Goal: Task Accomplishment & Management: Use online tool/utility

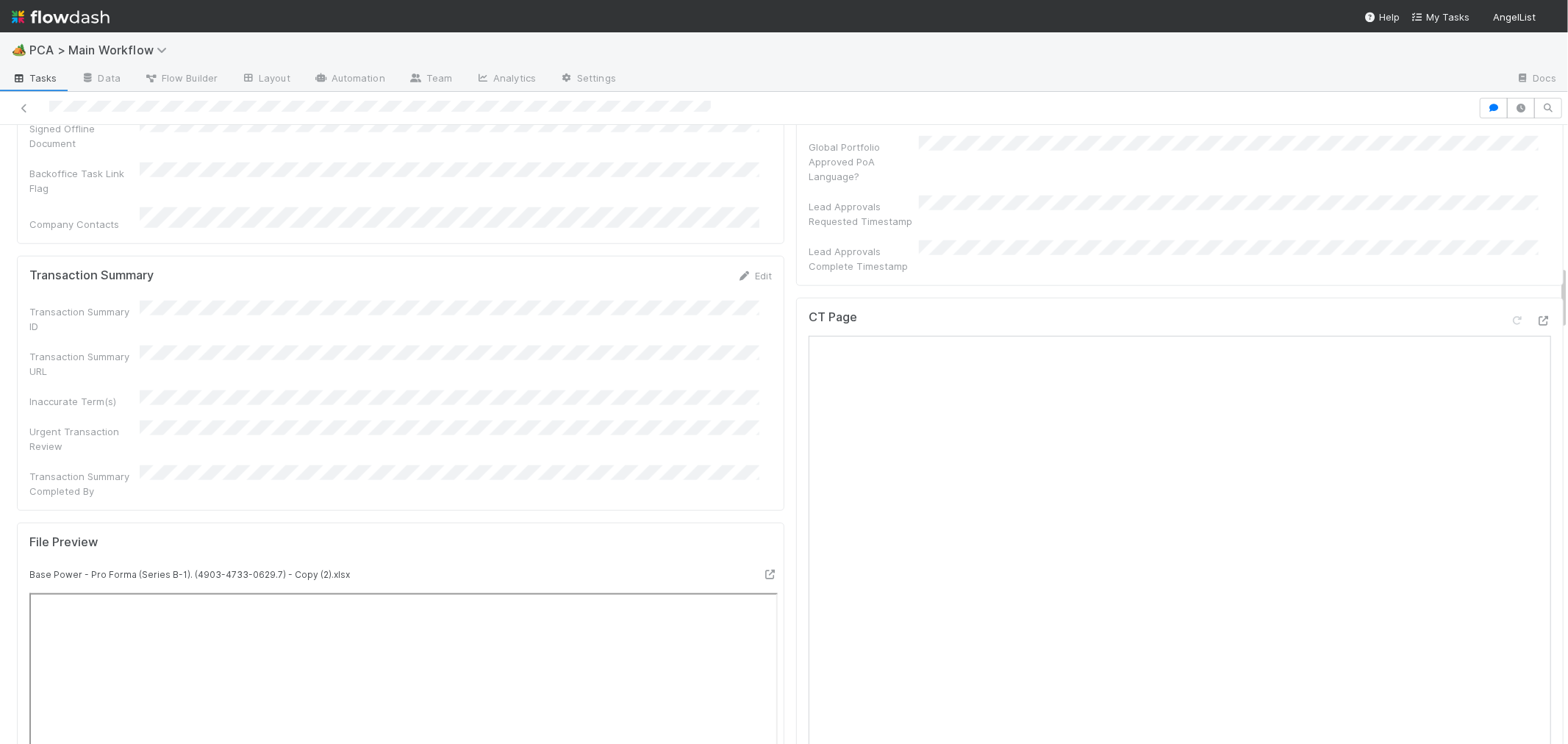
scroll to position [1144, 0]
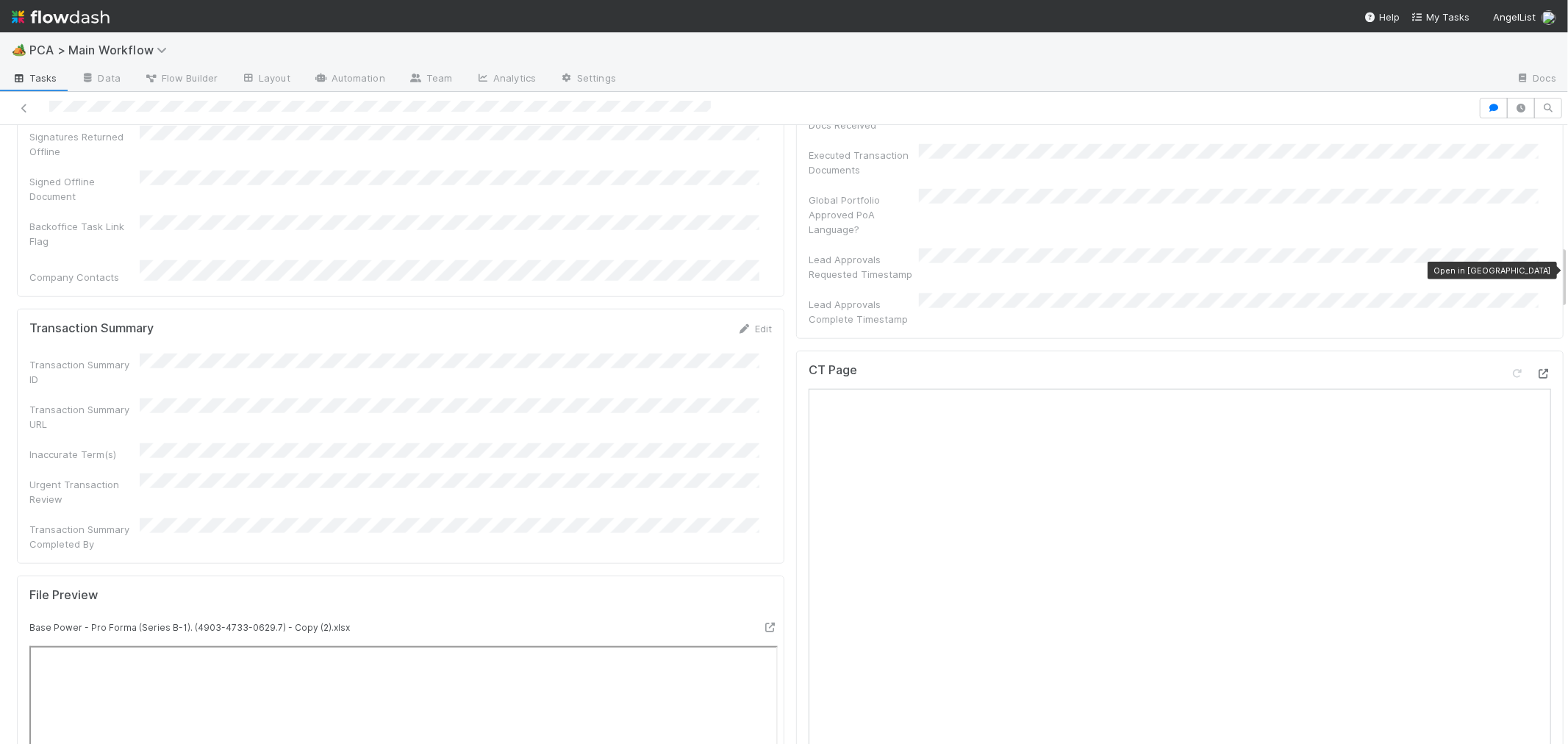
click at [1536, 369] on icon at bounding box center [1543, 374] width 15 height 9
click at [763, 623] on icon at bounding box center [770, 627] width 15 height 9
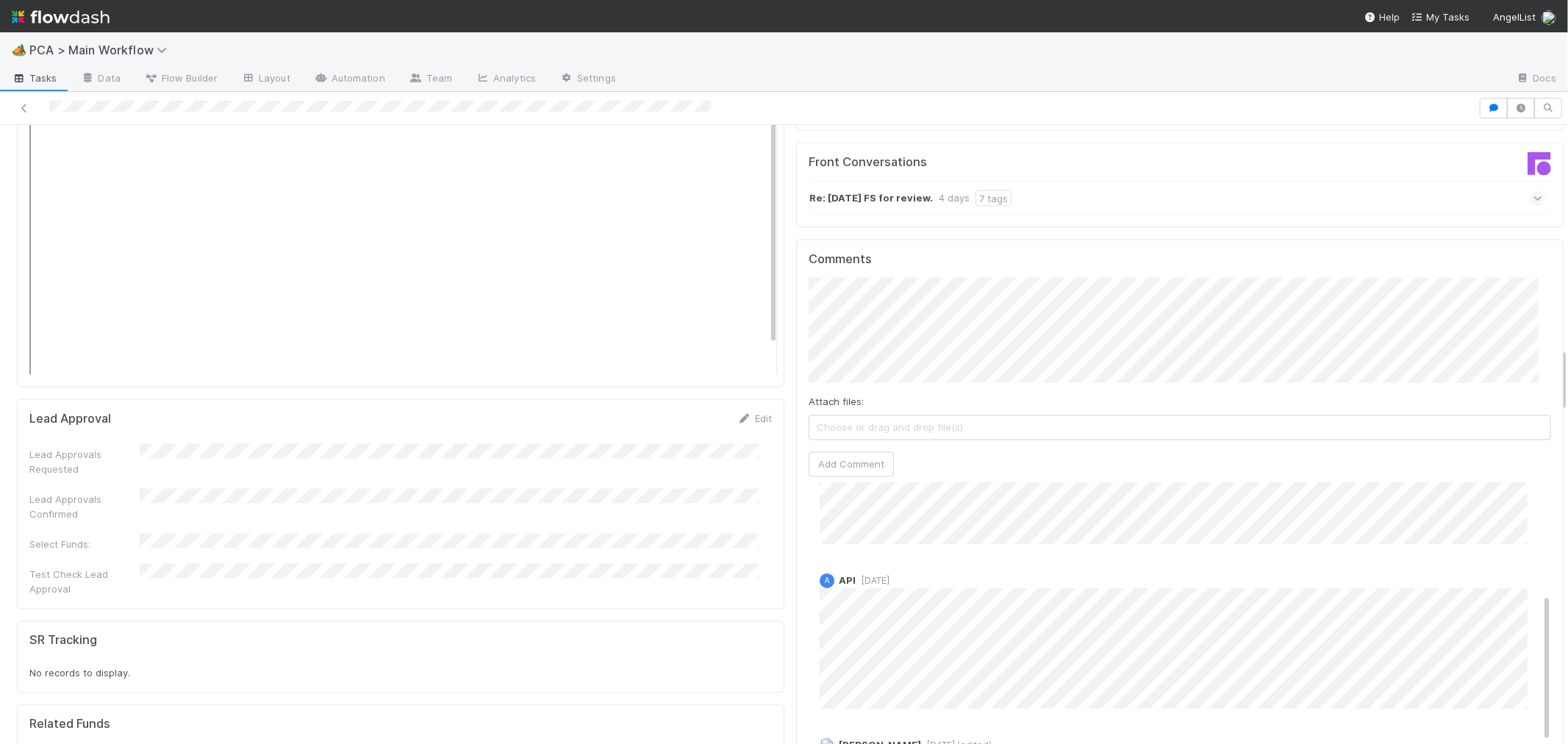
scroll to position [287, 0]
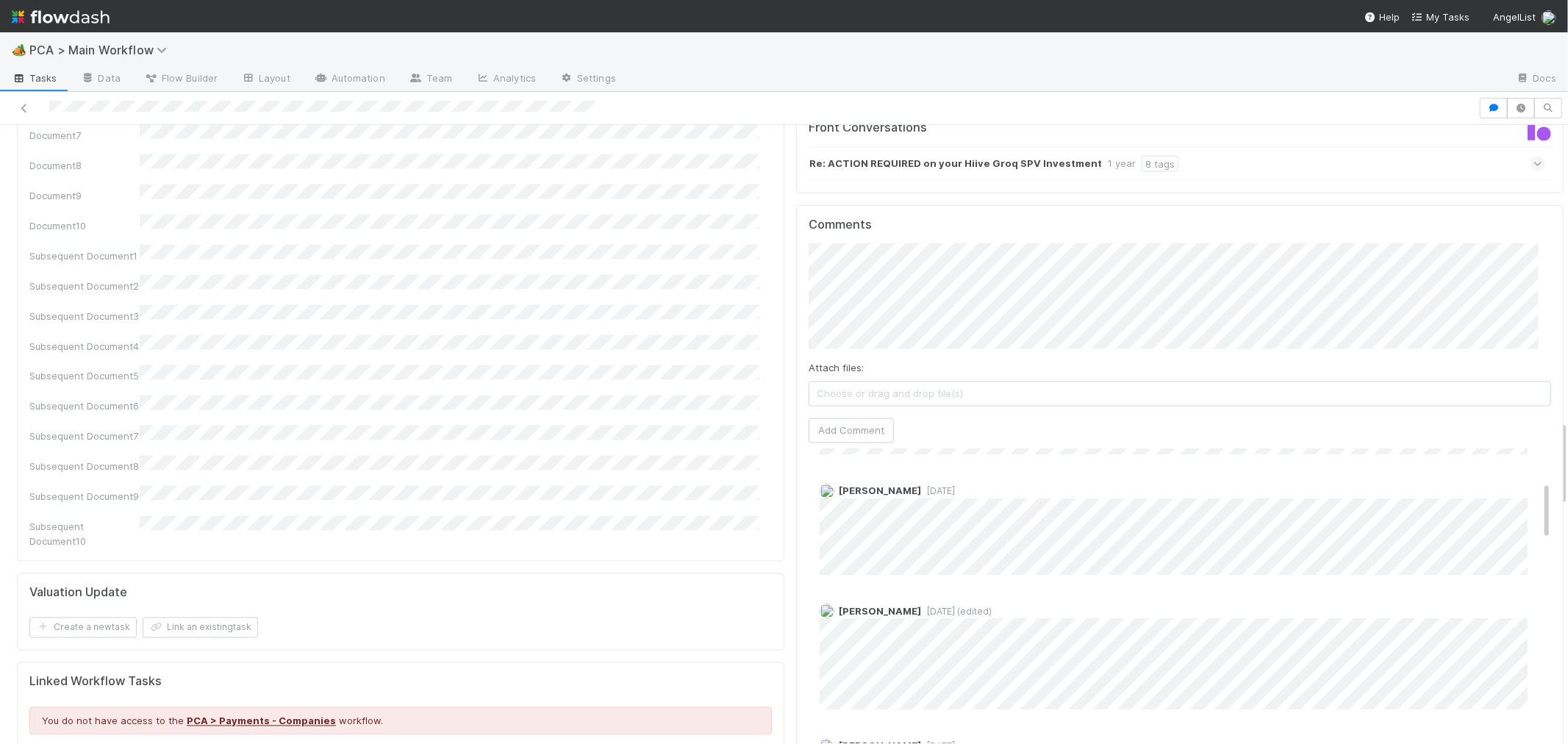
scroll to position [245, 0]
click at [594, 340] on div "PCA Information Edit Corporation Name Startup Name Corporation ID PCA Type Tran…" at bounding box center [400, 357] width 779 height 4627
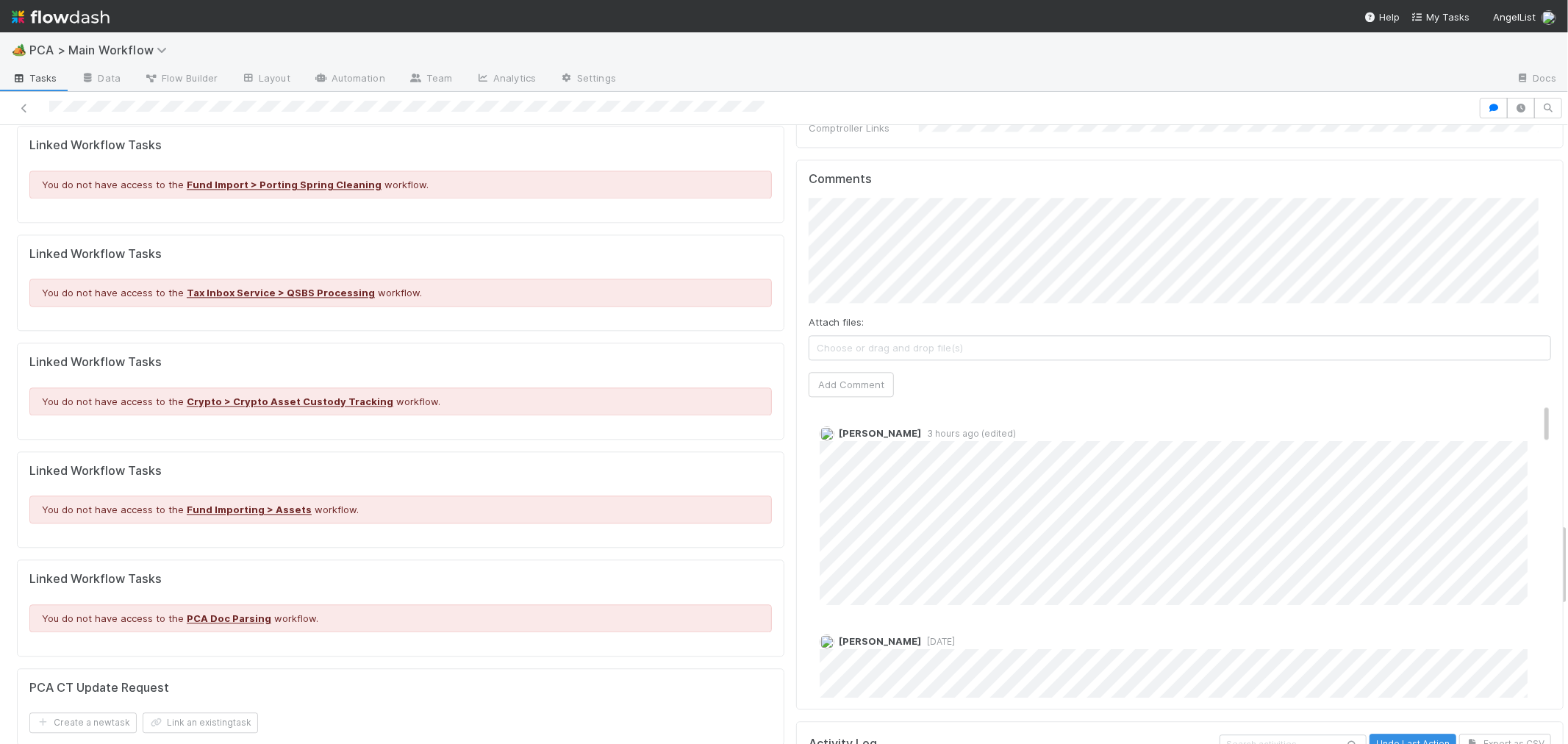
scroll to position [2858, 0]
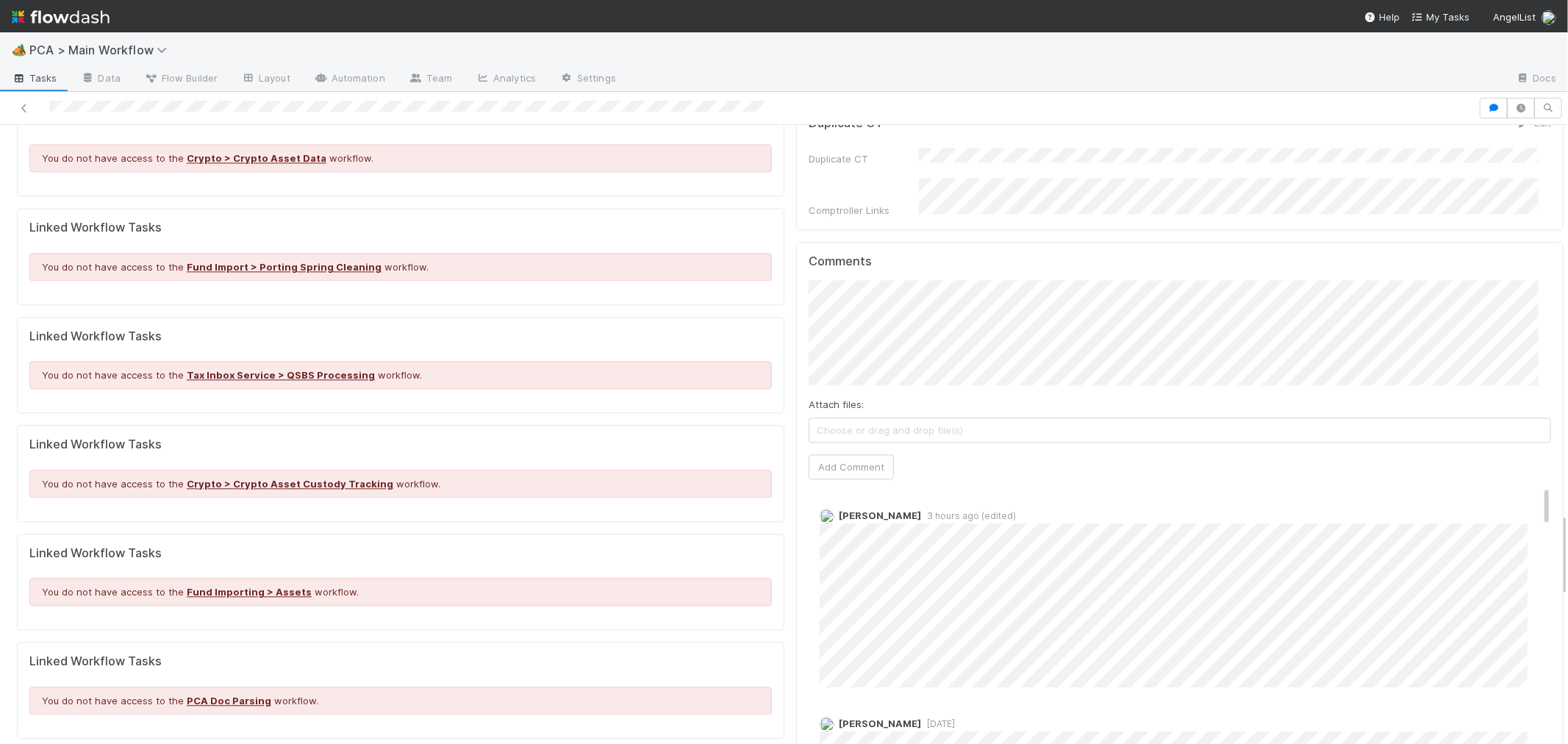
click at [1038, 497] on div "[PERSON_NAME] 3 hours ago (edited)" at bounding box center [1185, 593] width 754 height 191
click at [832, 454] on button "Add Comment" at bounding box center [851, 467] width 85 height 25
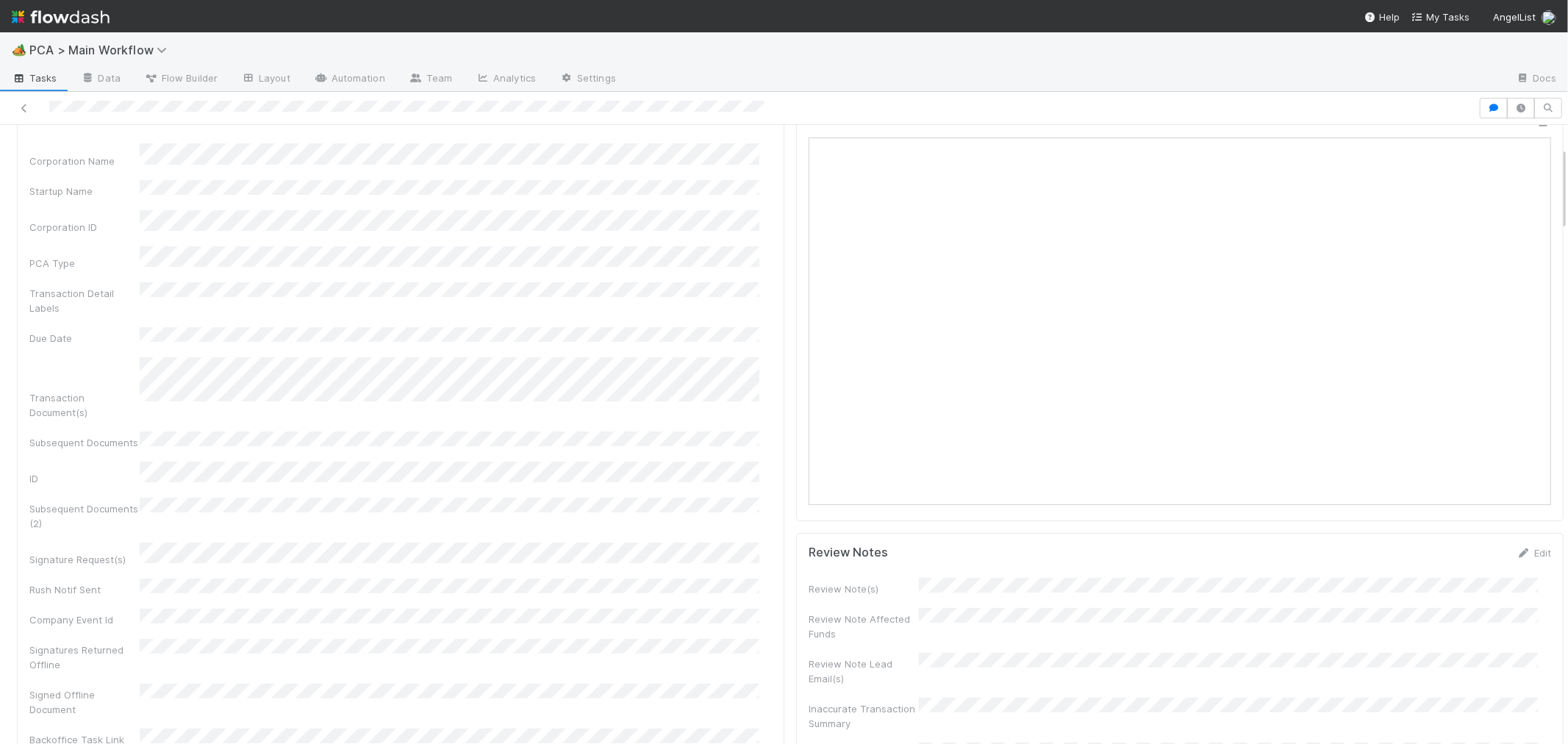
scroll to position [0, 0]
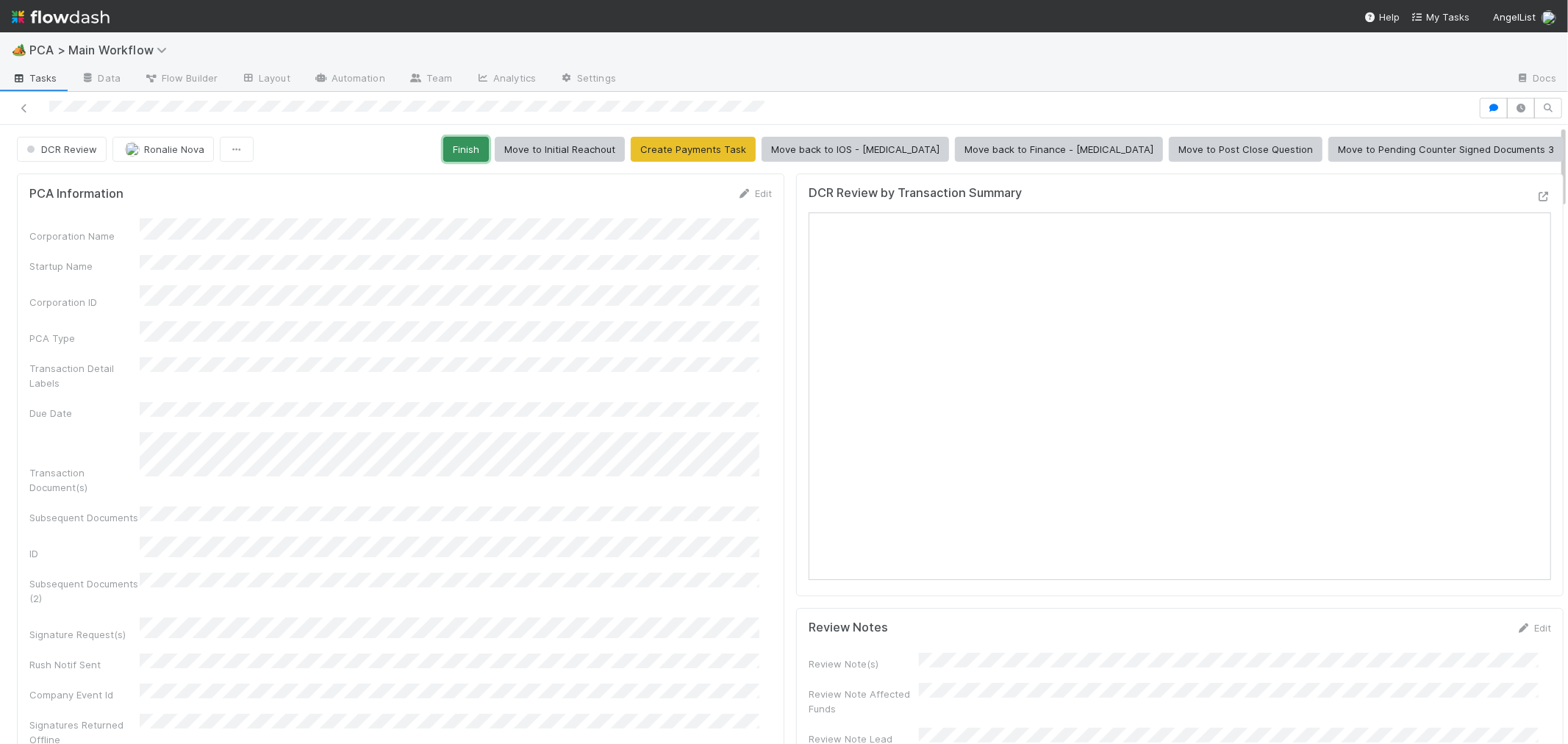
click at [489, 152] on button "Finish" at bounding box center [466, 149] width 45 height 25
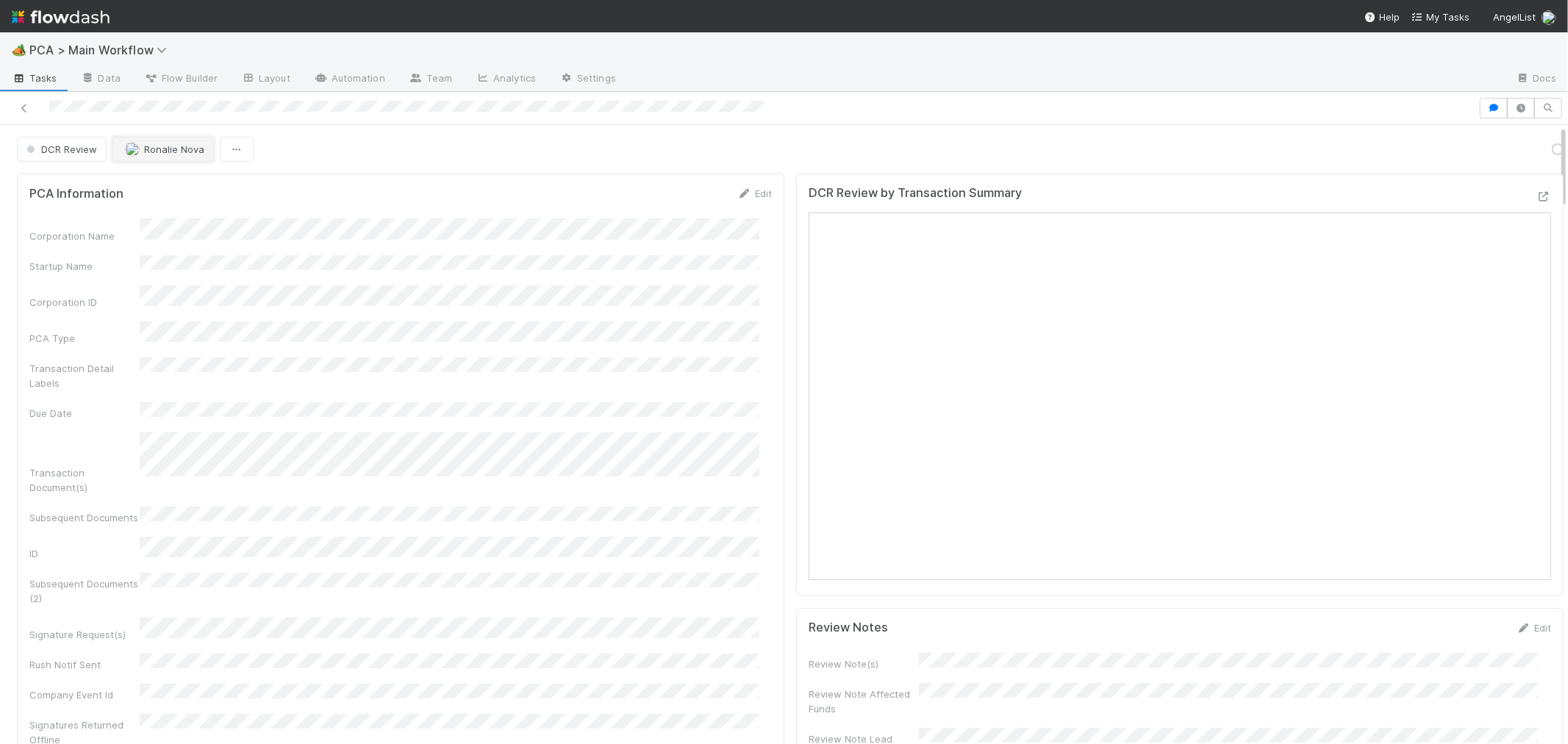
click at [161, 152] on span "Ronalie Nova" at bounding box center [174, 149] width 60 height 12
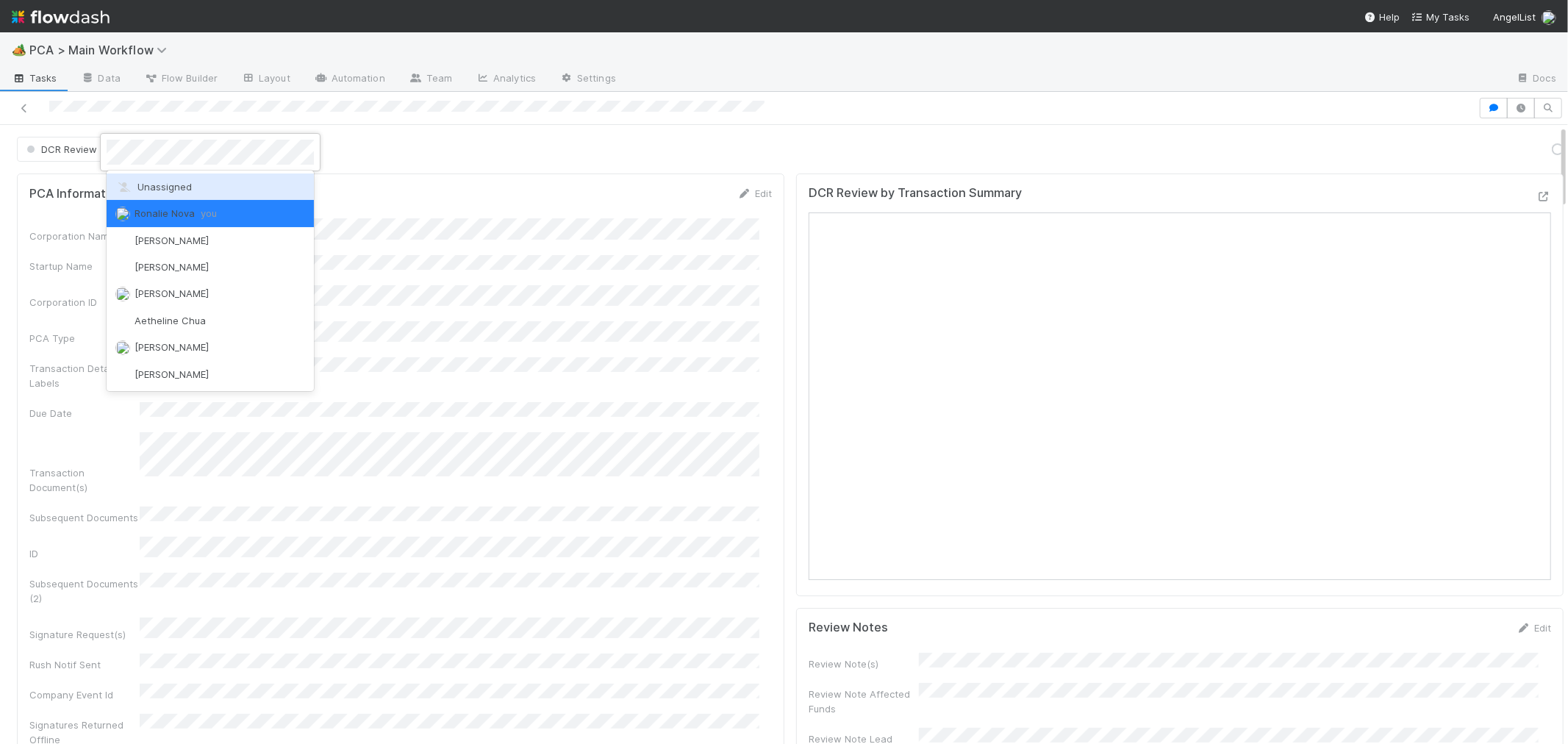
click at [165, 185] on span "Unassigned" at bounding box center [153, 186] width 76 height 12
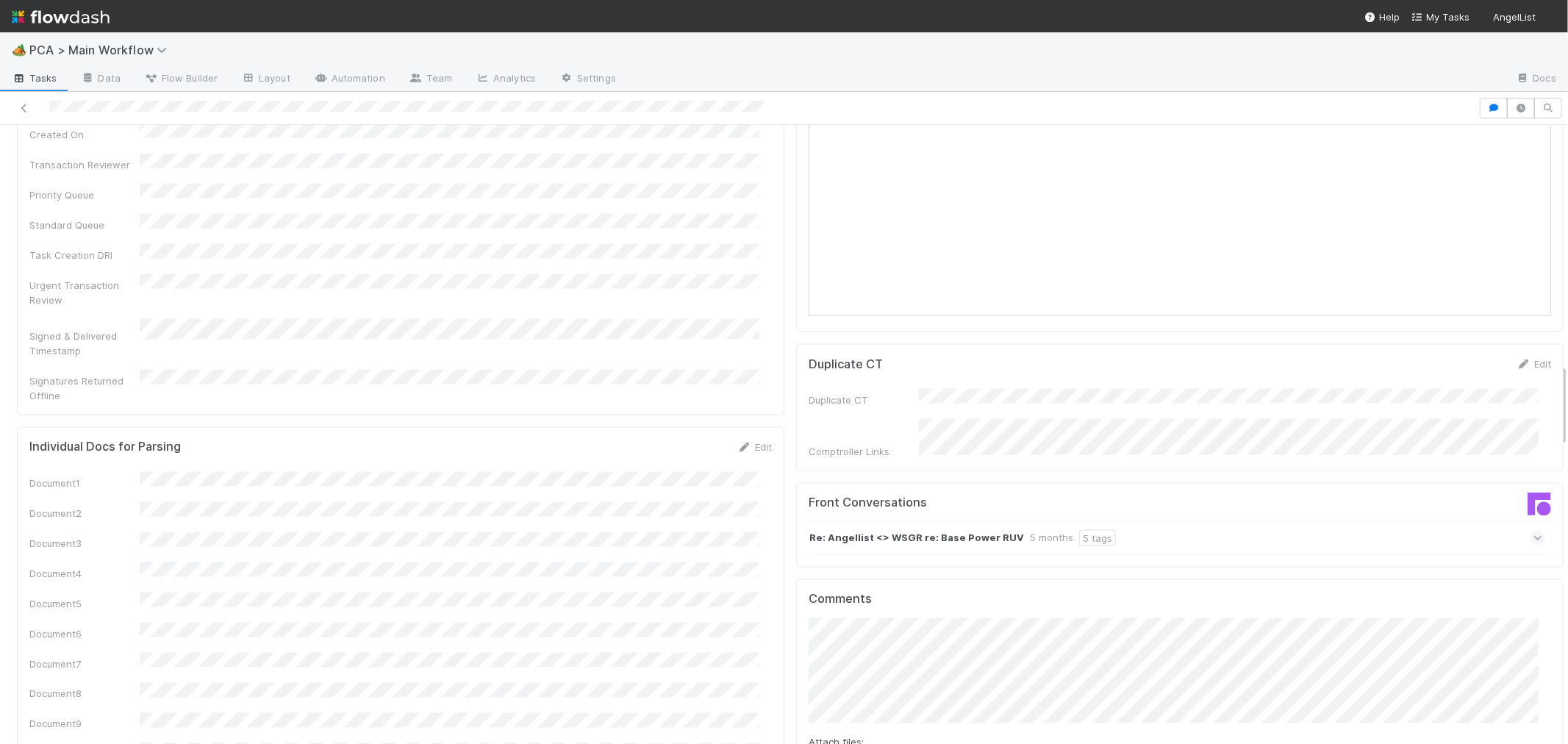
scroll to position [1878, 0]
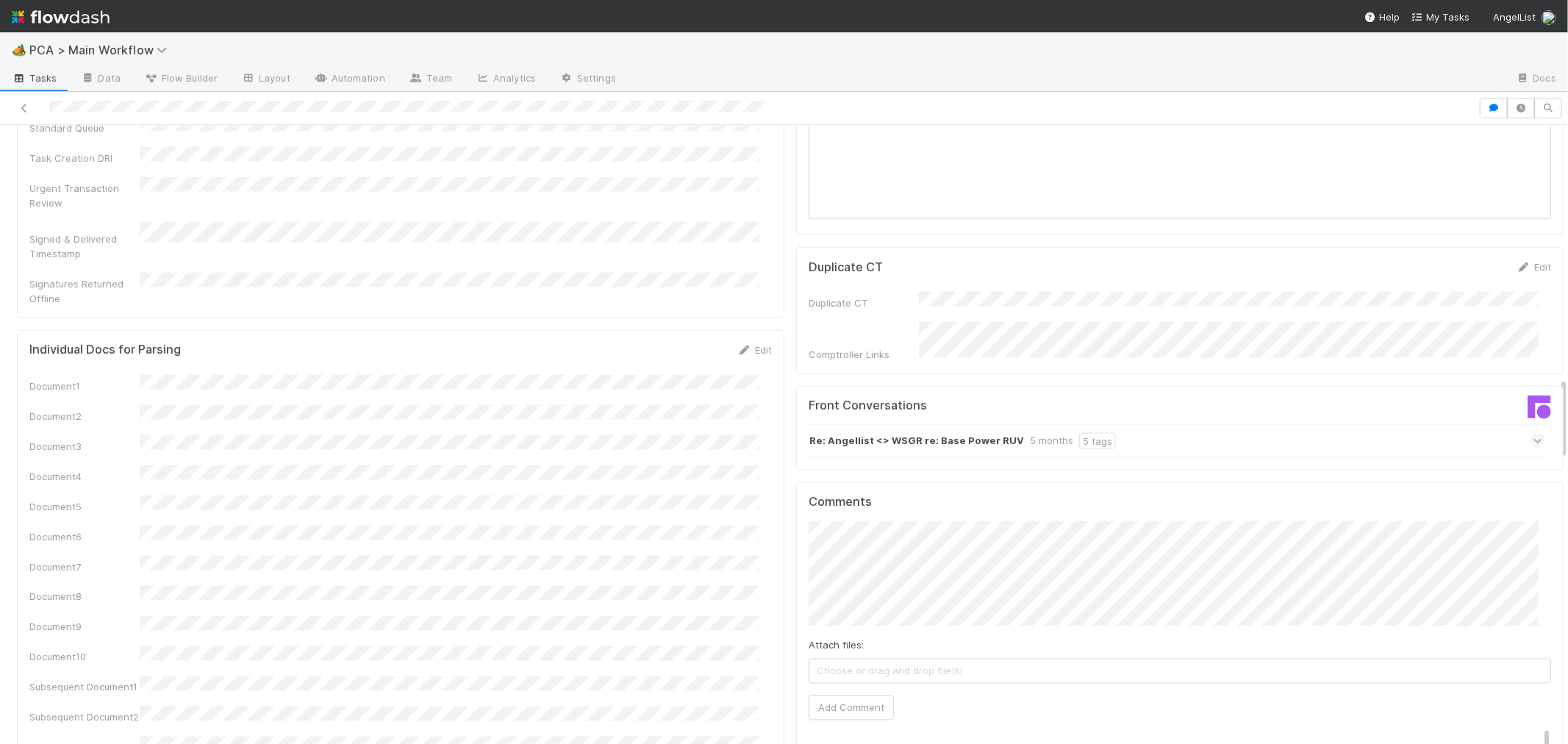
click at [915, 743] on span "6 minutes ago" at bounding box center [939, 757] width 68 height 11
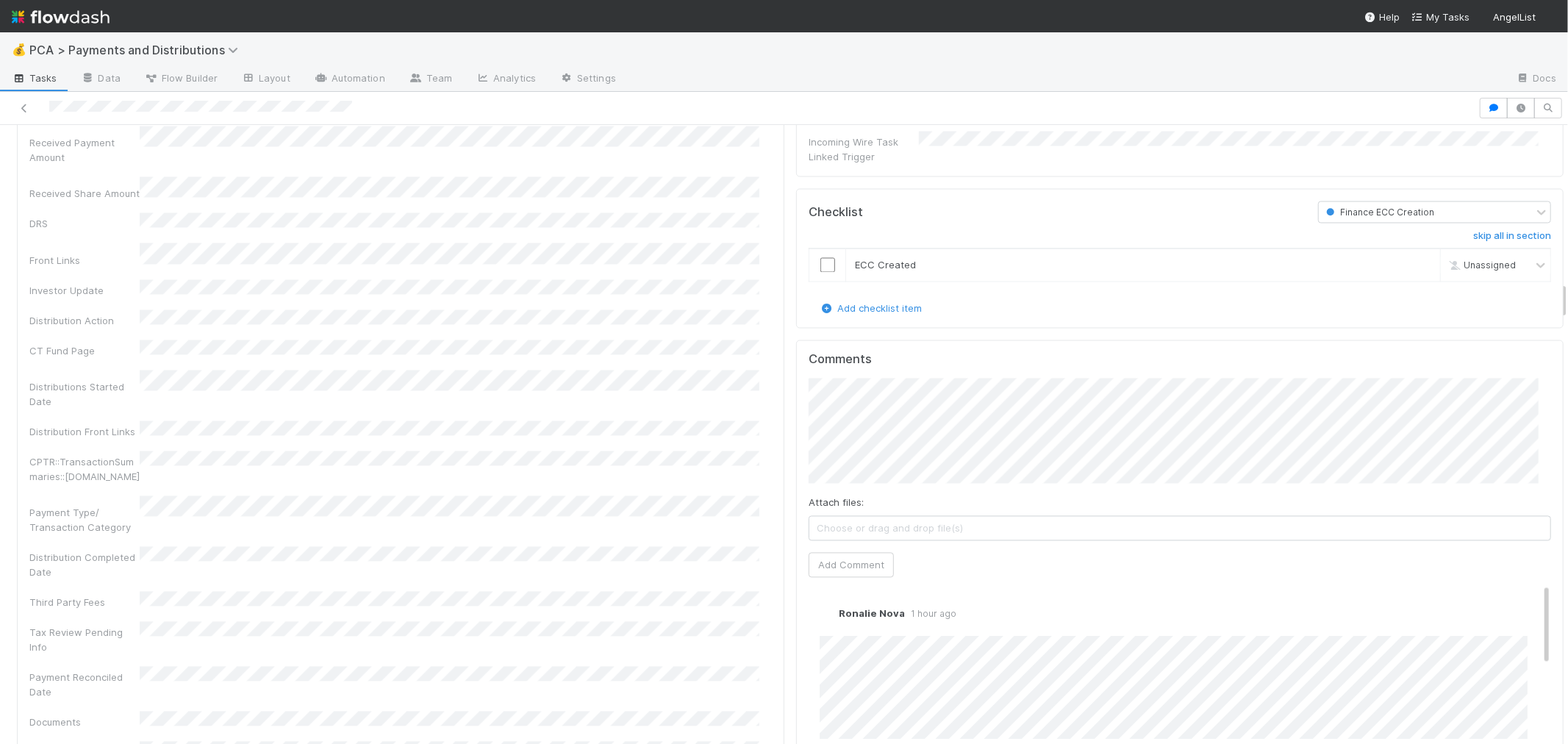
scroll to position [2533, 0]
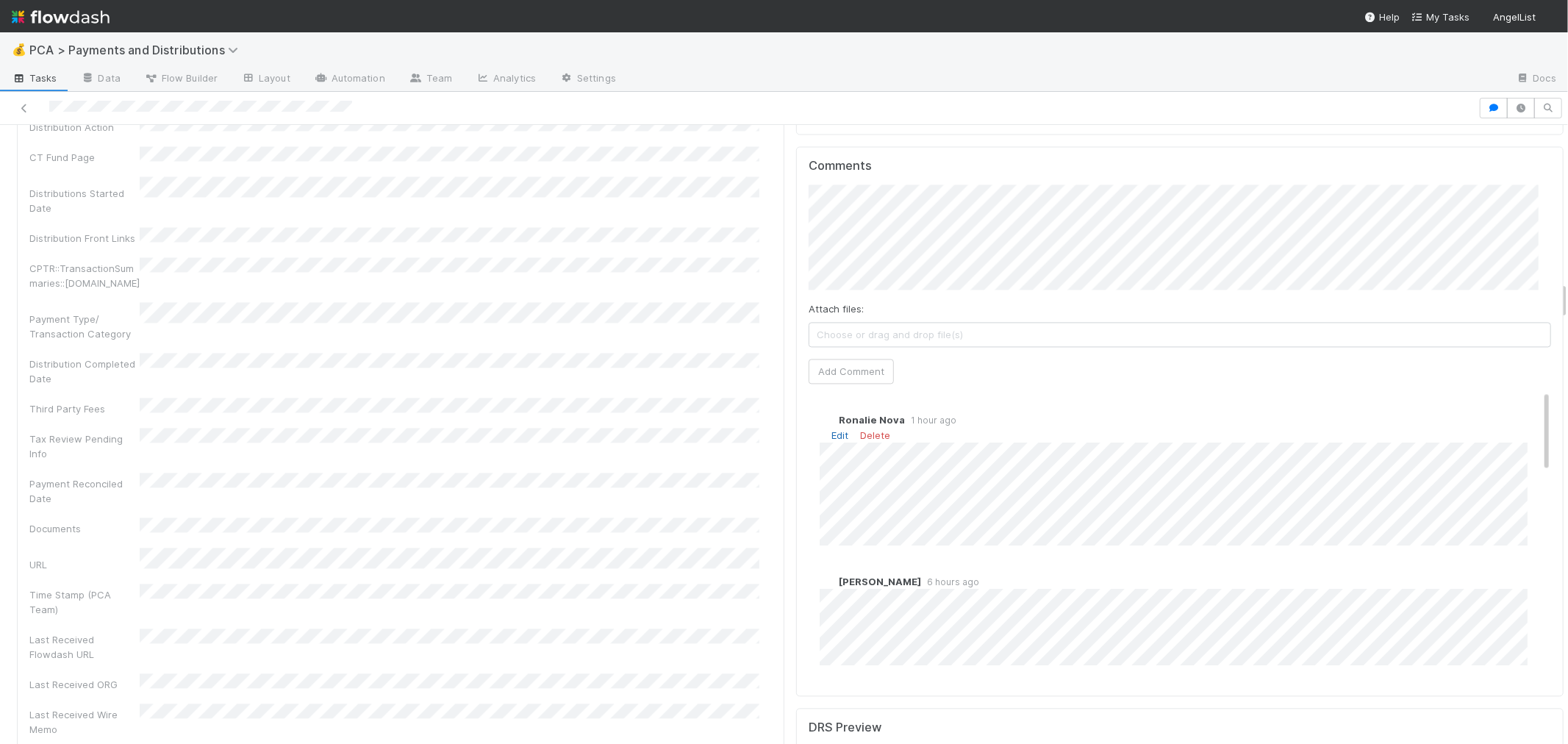
click at [832, 430] on link "Edit" at bounding box center [840, 435] width 17 height 12
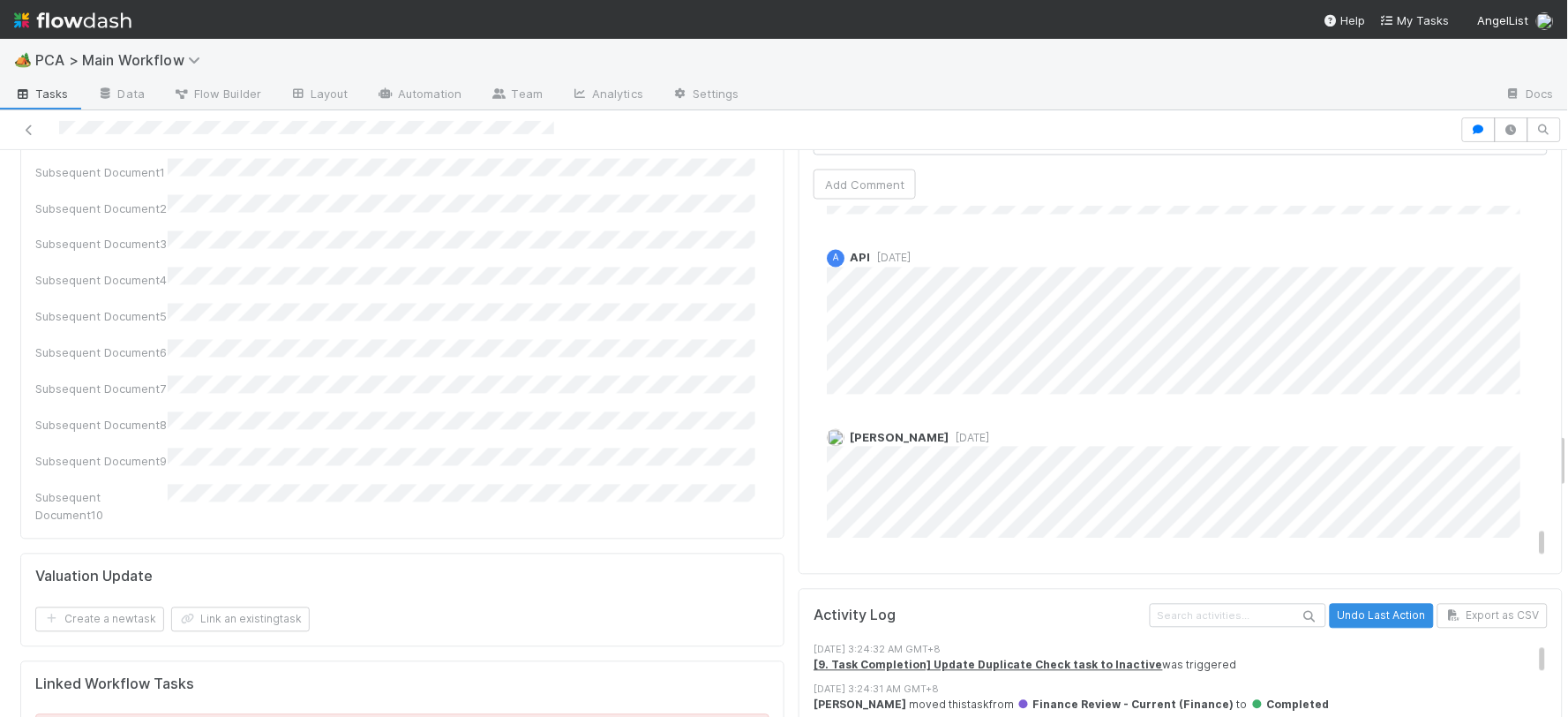
scroll to position [2746, 0]
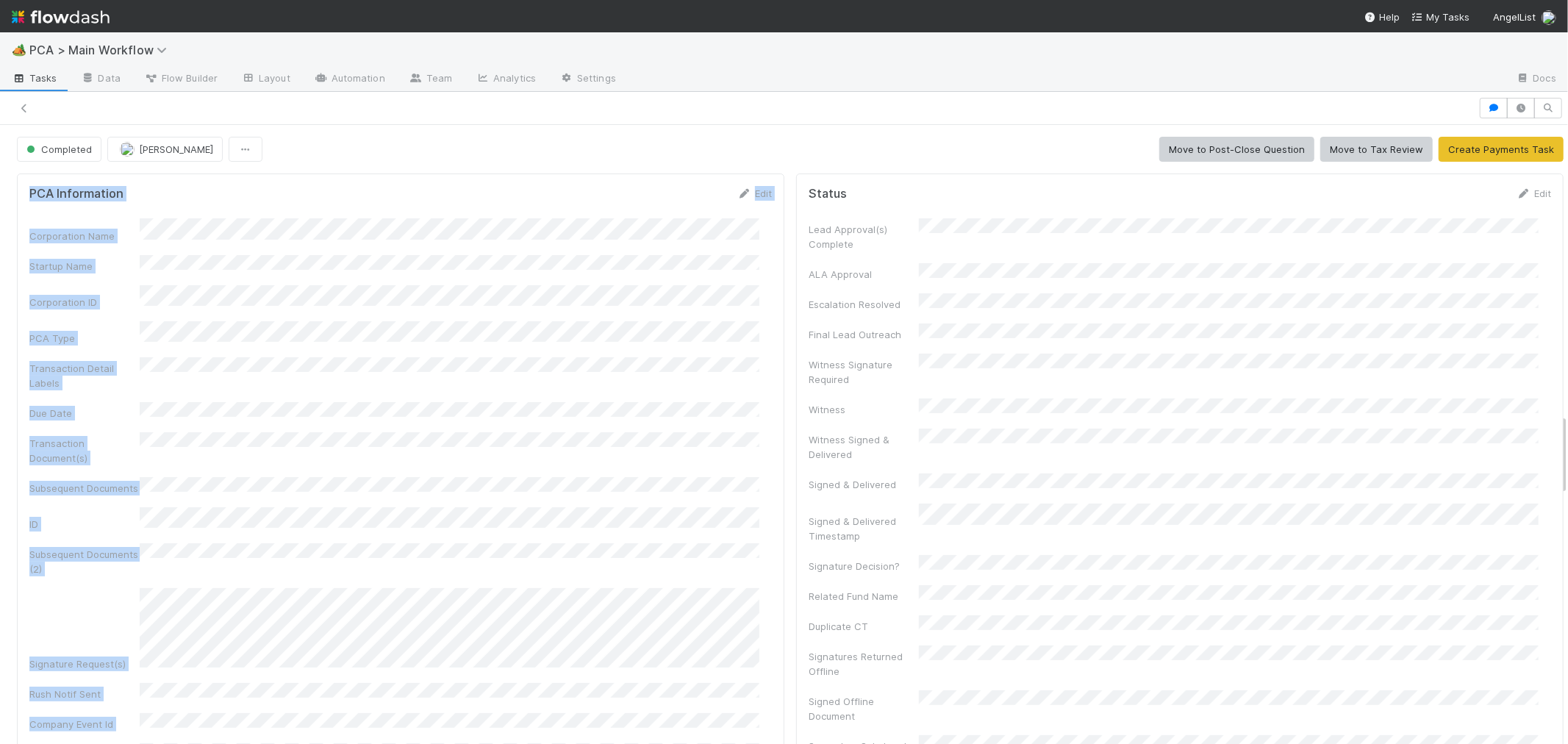
scroll to position [2206, 0]
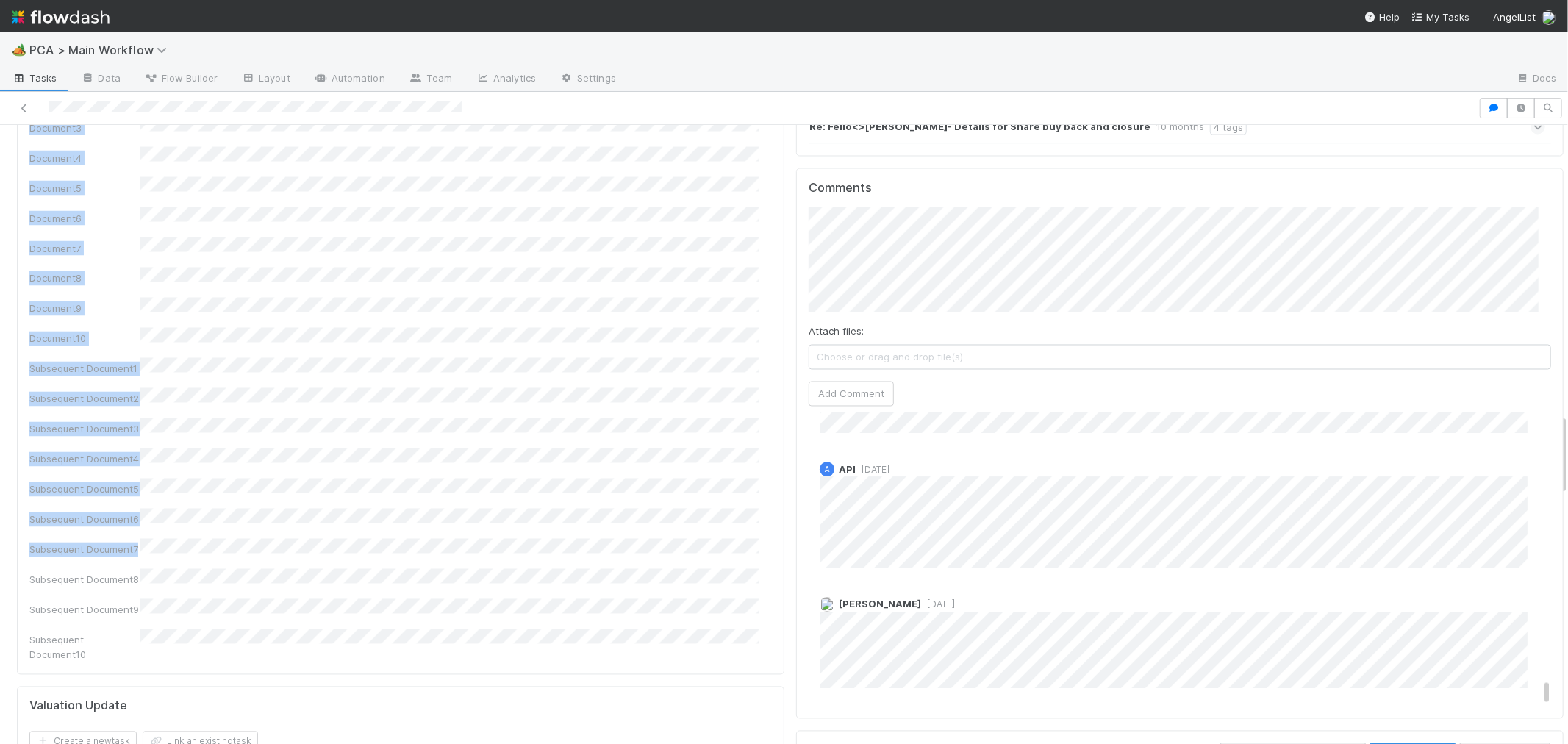
drag, startPoint x: 1523, startPoint y: 443, endPoint x: 1516, endPoint y: 637, distance: 194.1
click at [1516, 637] on div "Status Edit Lead Approval(s) Complete ALA Approval Escalation Resolved Final Le…" at bounding box center [1180, 407] width 779 height 4891
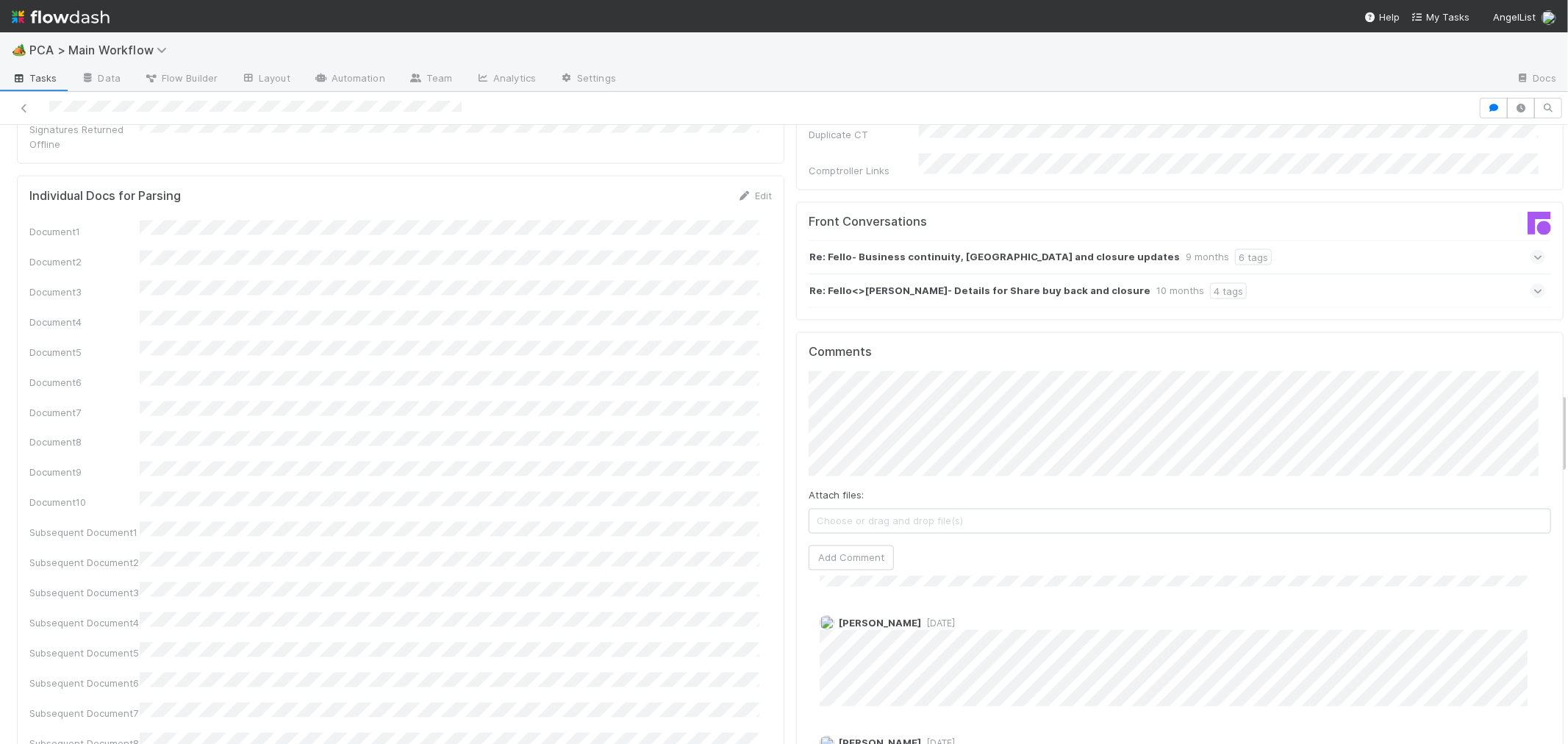
scroll to position [6395, 0]
click at [1093, 699] on div "Marlon 9 months ago" at bounding box center [1185, 749] width 754 height 102
